Goal: Find specific page/section: Find specific page/section

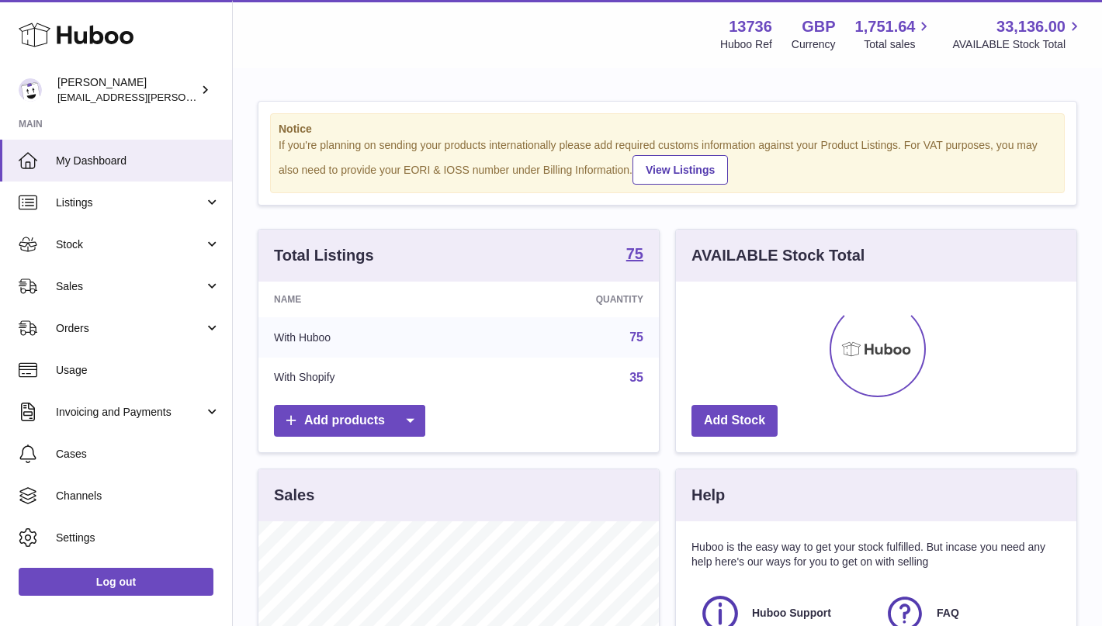
scroll to position [242, 400]
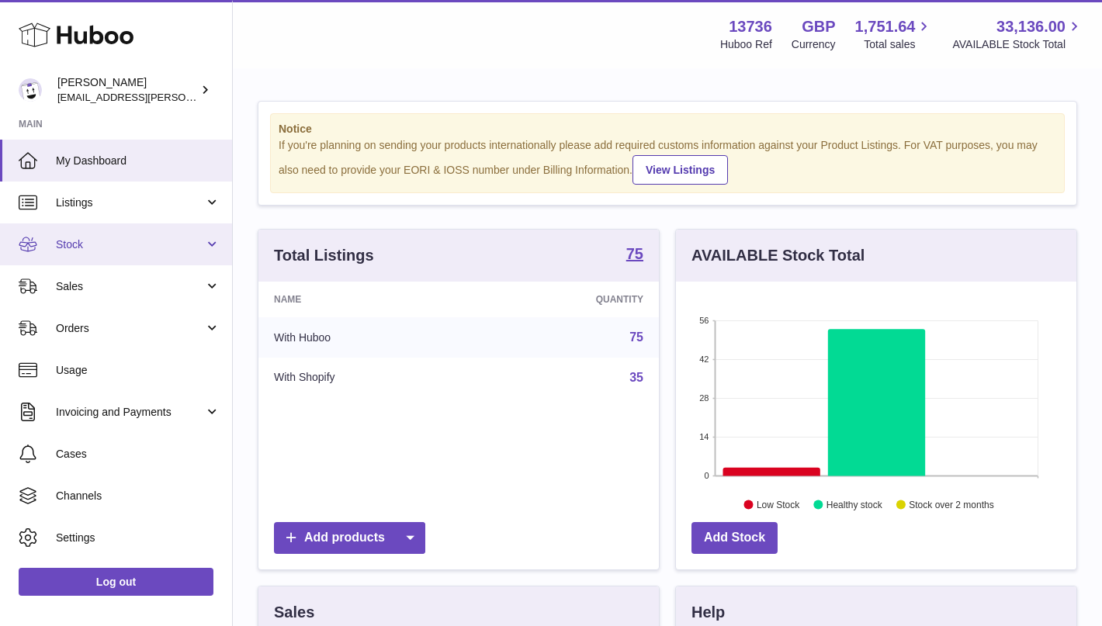
click at [92, 239] on span "Stock" at bounding box center [130, 244] width 148 height 15
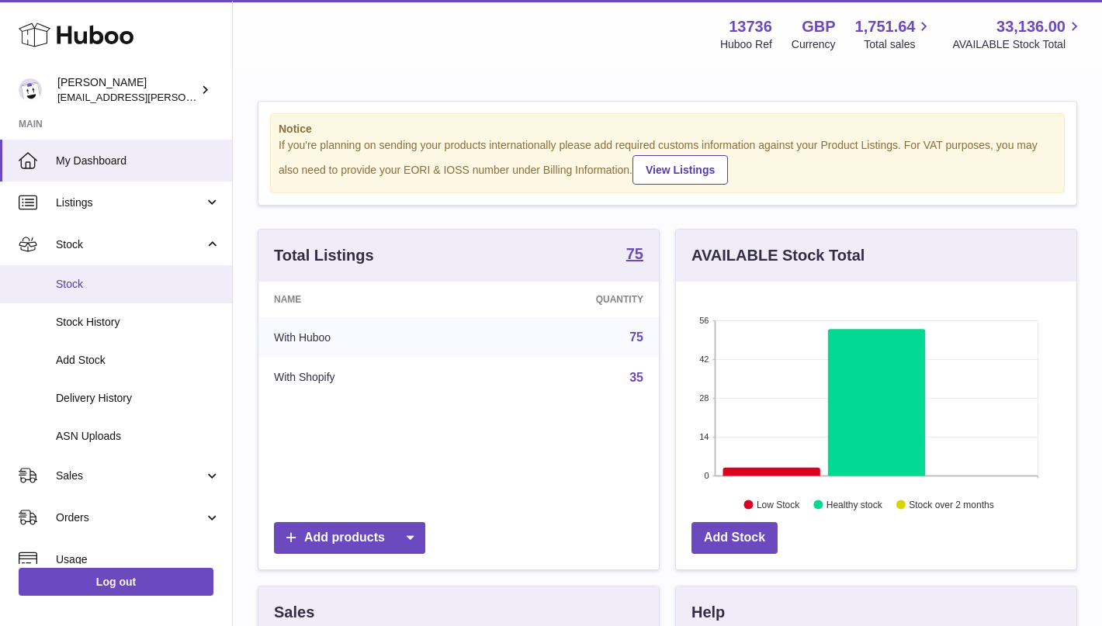
click at [100, 276] on link "Stock" at bounding box center [116, 284] width 232 height 38
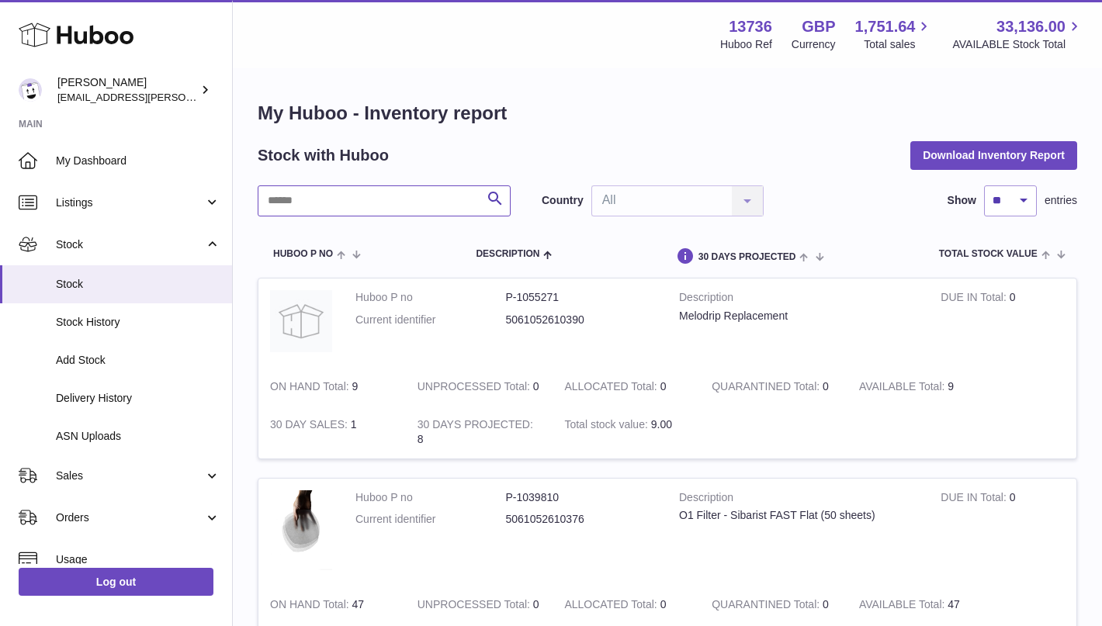
click at [377, 203] on input "text" at bounding box center [384, 200] width 253 height 31
type input "**"
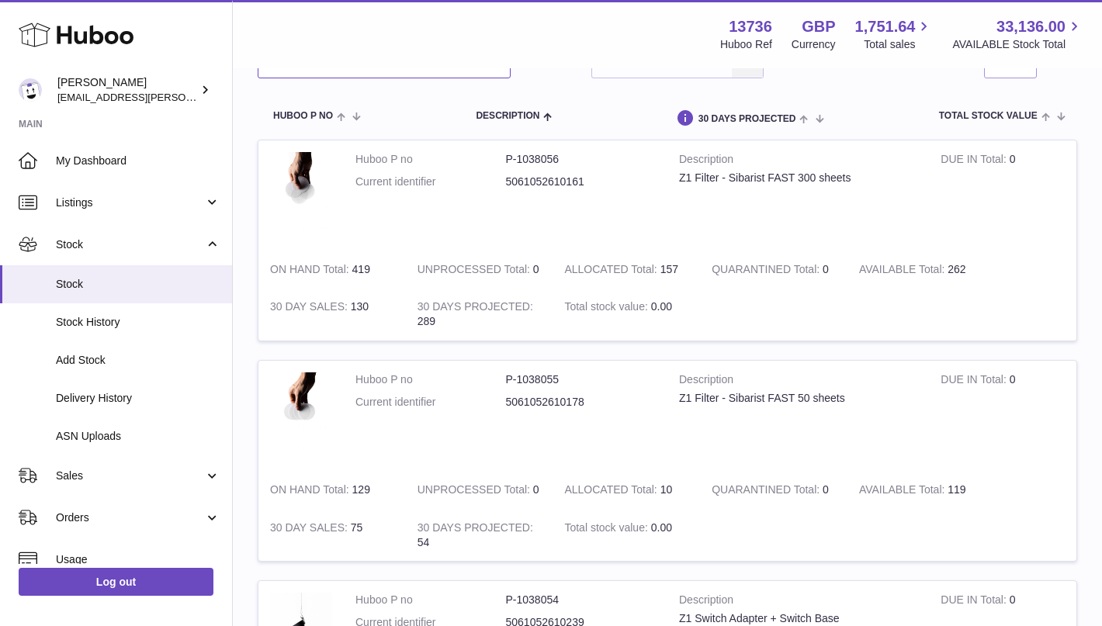
scroll to position [140, 0]
